Goal: Information Seeking & Learning: Find specific fact

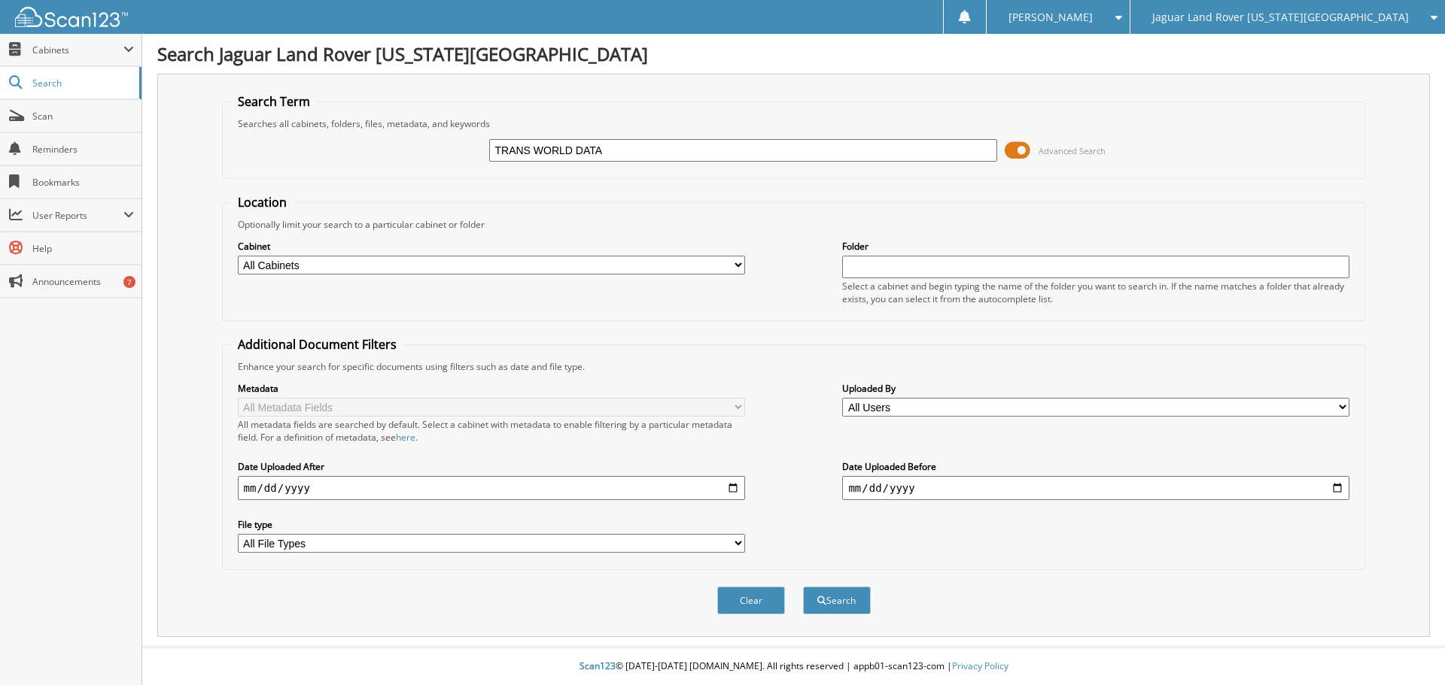
type input "TRANS WORLD DATA"
click at [803, 587] on button "Search" at bounding box center [837, 601] width 68 height 28
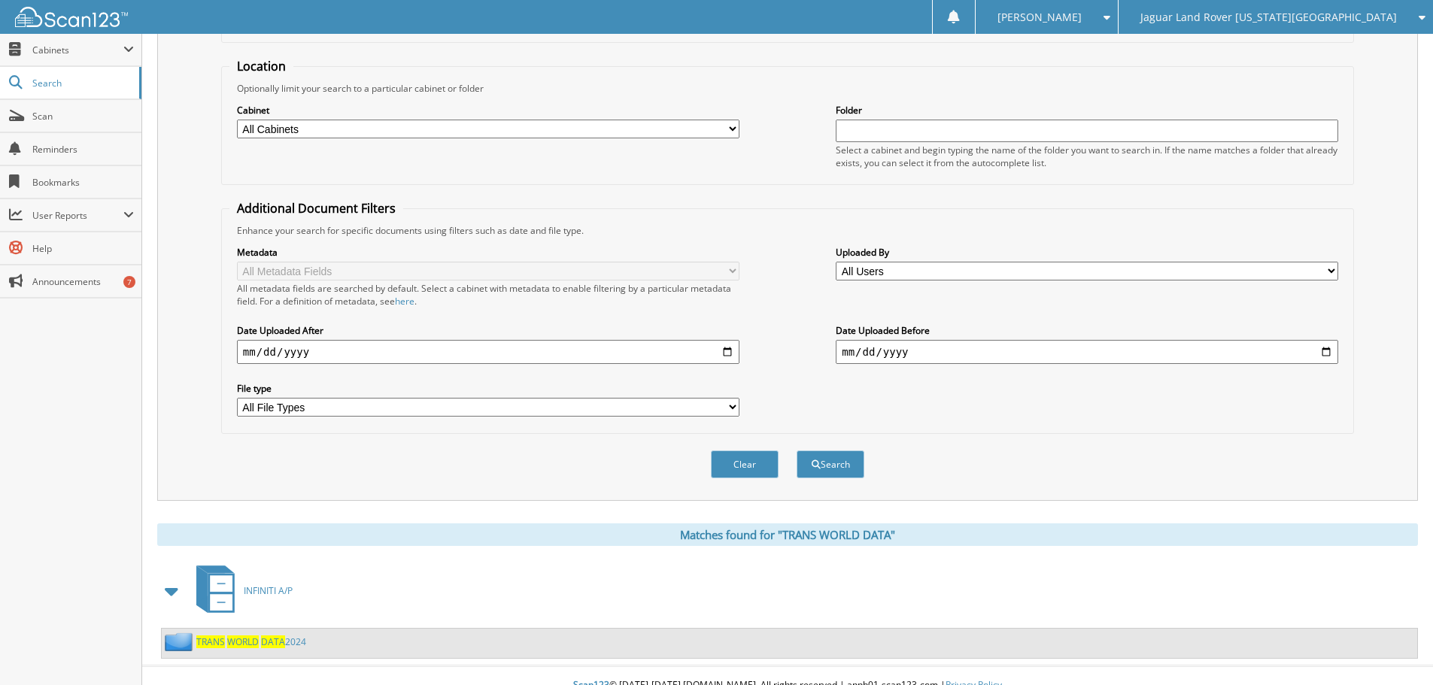
scroll to position [156, 0]
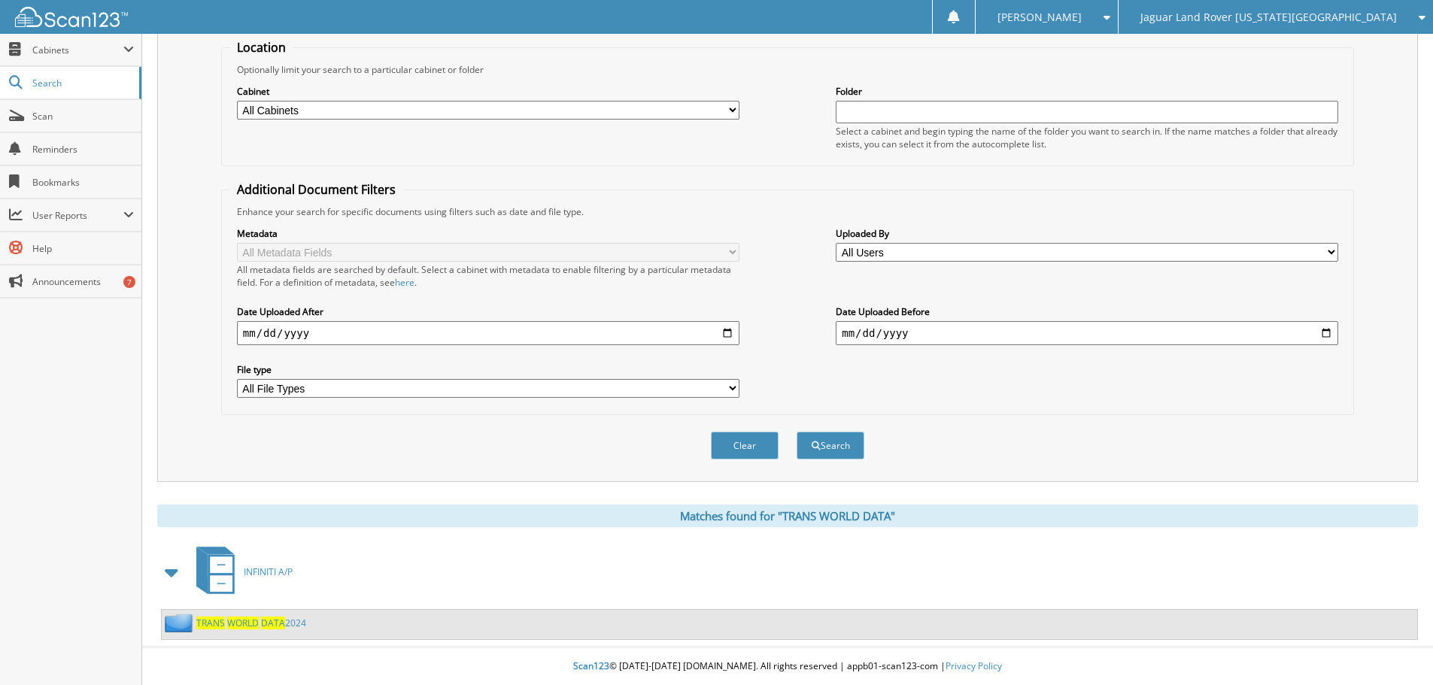
click at [285, 624] on link "TRANS WORLD DATA 2024" at bounding box center [251, 623] width 110 height 13
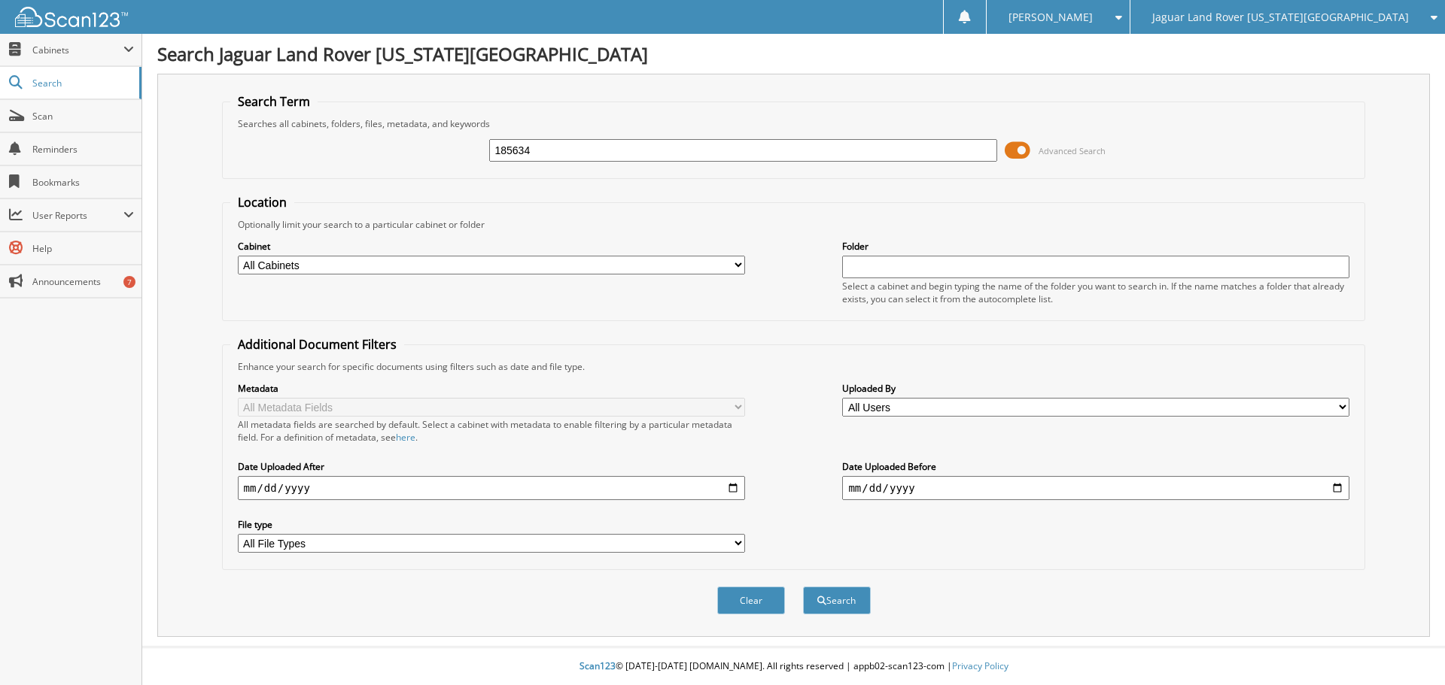
type input "185634"
click at [803, 587] on button "Search" at bounding box center [837, 601] width 68 height 28
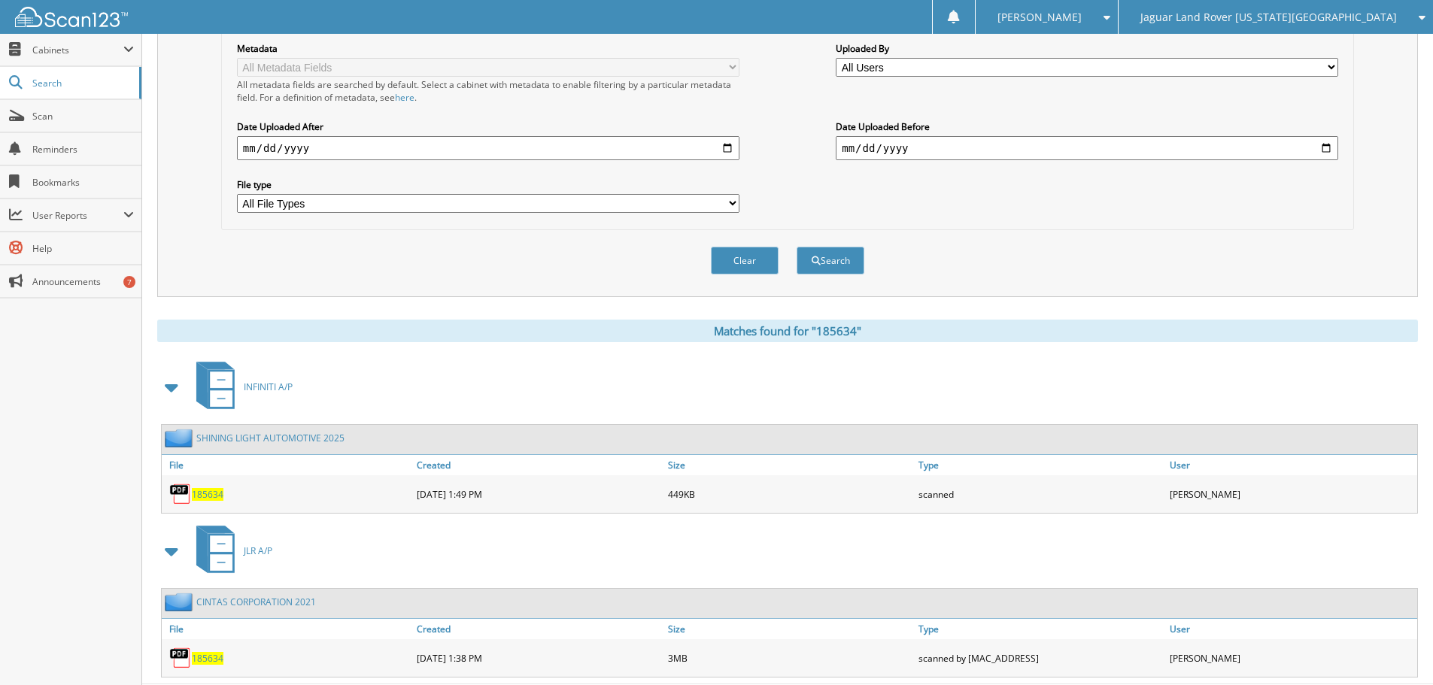
scroll to position [378, 0]
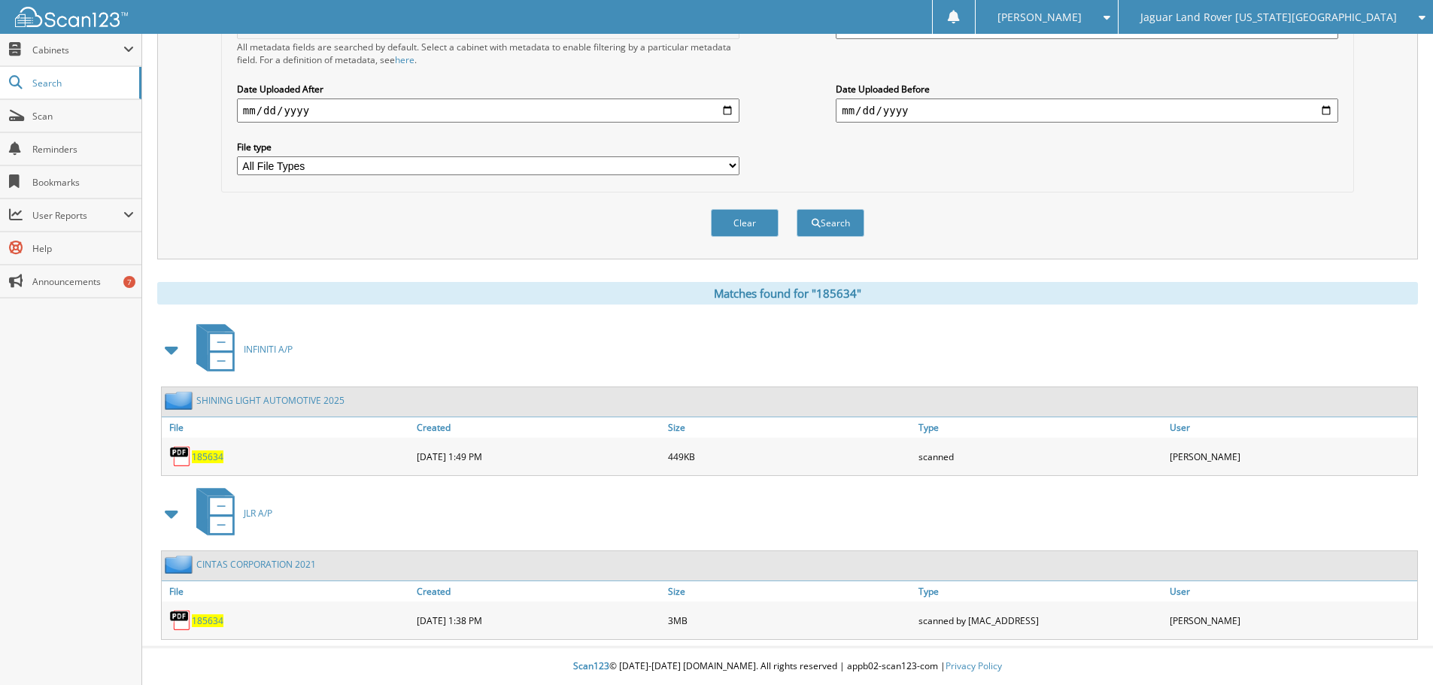
click at [193, 457] on span "185634" at bounding box center [208, 457] width 32 height 13
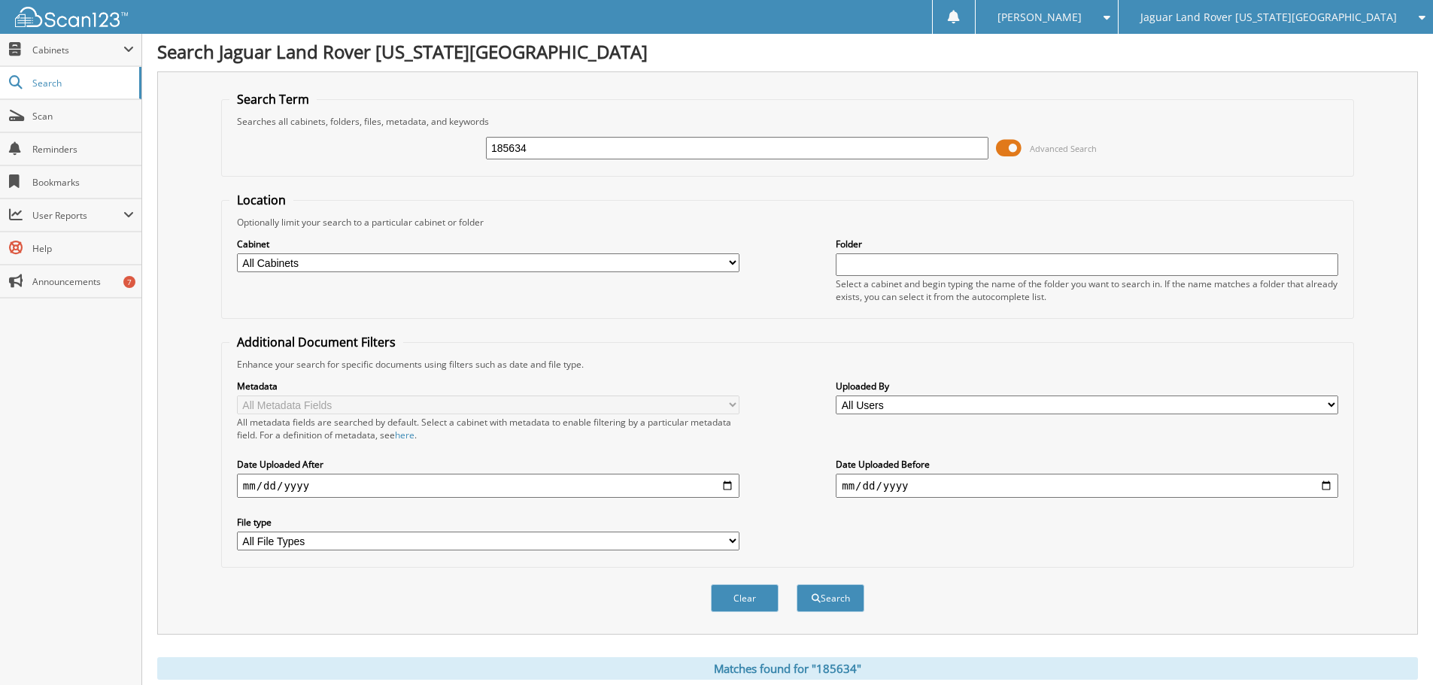
scroll to position [0, 0]
drag, startPoint x: 608, startPoint y: 168, endPoint x: 308, endPoint y: 177, distance: 300.3
click at [308, 177] on fieldset "Search Term Searches all cabinets, folders, files, metadata, and keywords 18563…" at bounding box center [787, 136] width 1133 height 86
drag, startPoint x: 561, startPoint y: 155, endPoint x: 390, endPoint y: 156, distance: 171.5
click at [390, 156] on div "185634 Advanced Search" at bounding box center [787, 150] width 1117 height 41
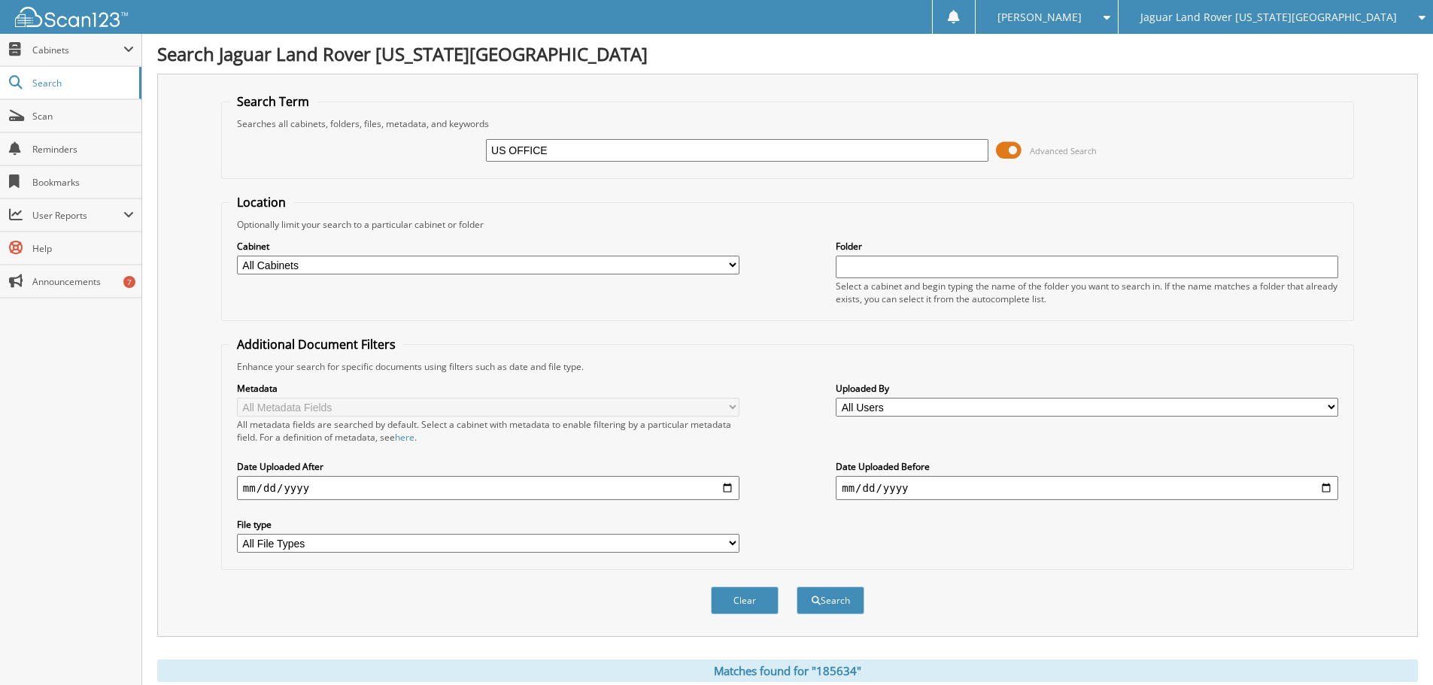
type input "US OFFICE & INDUSTRIAL"
click at [851, 600] on button "Search" at bounding box center [831, 601] width 68 height 28
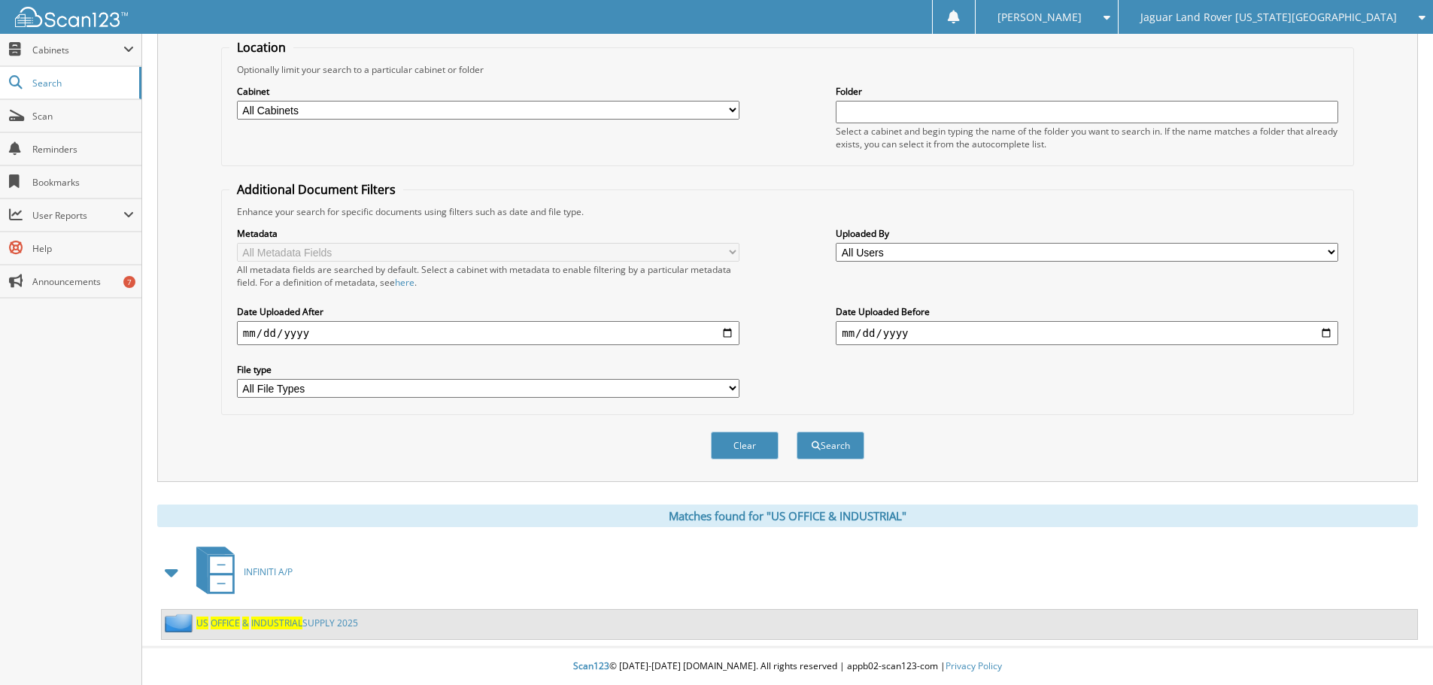
scroll to position [156, 0]
click at [351, 626] on link "US OFFICE & IND US TRIAL SUPPLY 2025" at bounding box center [277, 623] width 162 height 13
